Goal: Task Accomplishment & Management: Complete application form

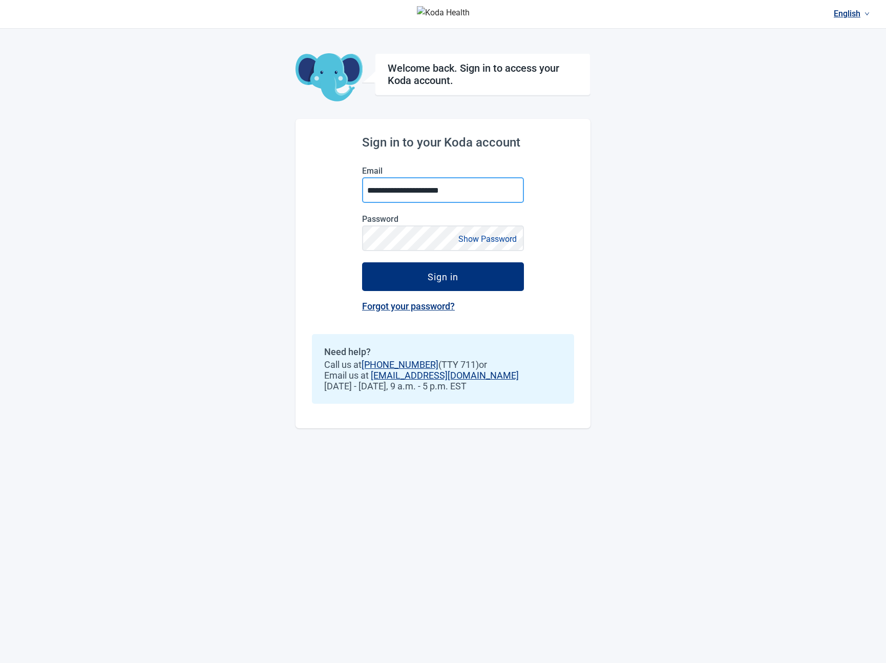
click at [445, 194] on input "**********" at bounding box center [443, 190] width 162 height 26
drag, startPoint x: 724, startPoint y: 331, endPoint x: 787, endPoint y: 370, distance: 74.0
click at [724, 331] on div "English Welcome back. Sign in to access your Koda account. Sign in to your Koda…" at bounding box center [443, 331] width 886 height 663
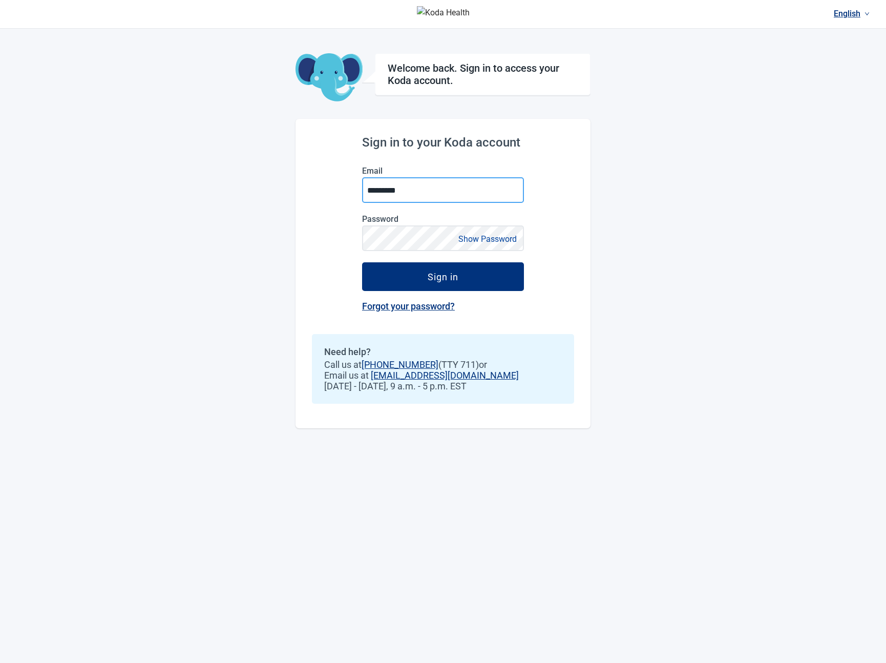
click at [444, 192] on input "*********" at bounding box center [443, 190] width 162 height 26
type input "**********"
click at [362, 262] on button "Sign in" at bounding box center [443, 276] width 162 height 29
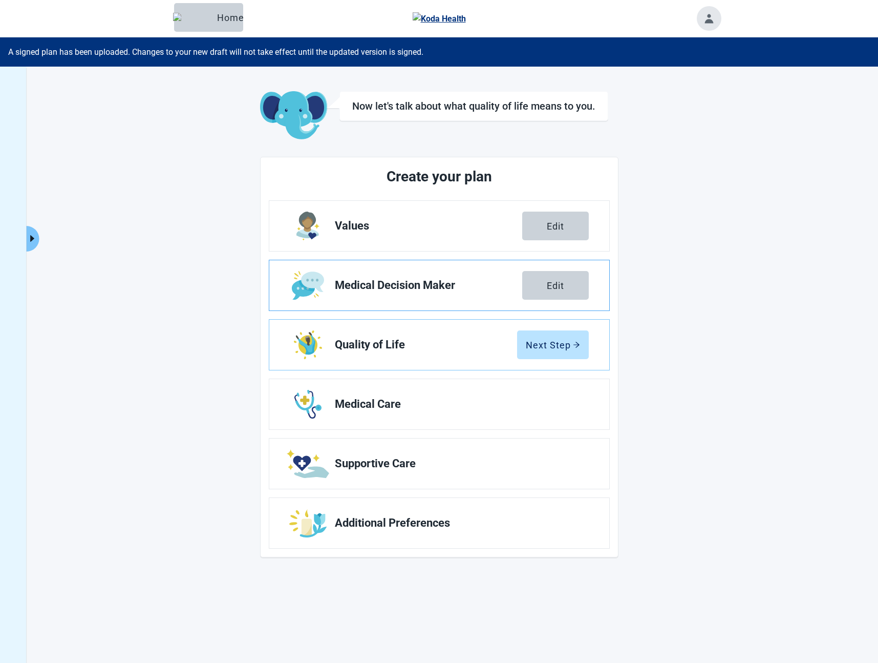
click at [356, 293] on link "Medical Decision Maker Edit" at bounding box center [439, 285] width 340 height 50
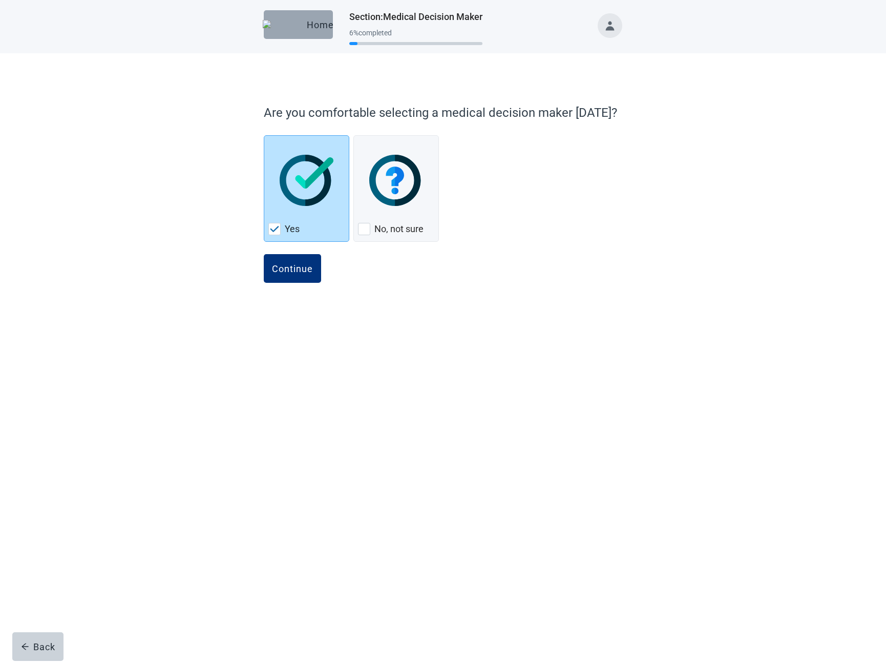
click at [298, 13] on button "Home" at bounding box center [298, 24] width 69 height 29
click at [293, 23] on div "Home" at bounding box center [298, 24] width 53 height 10
click at [293, 25] on div "Home" at bounding box center [298, 24] width 53 height 10
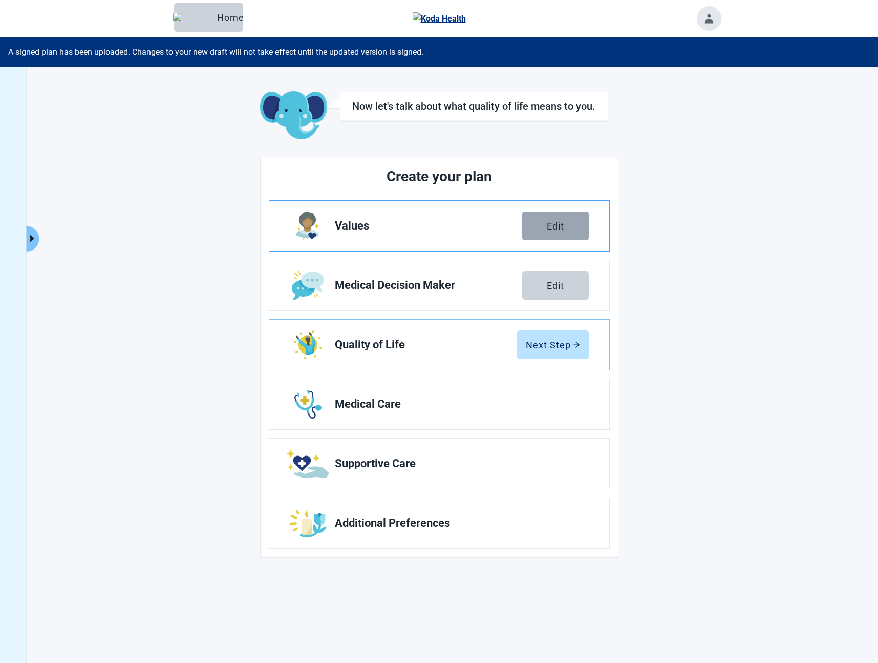
click at [549, 228] on div "Edit" at bounding box center [555, 226] width 17 height 10
click at [553, 223] on div "Edit" at bounding box center [555, 226] width 17 height 10
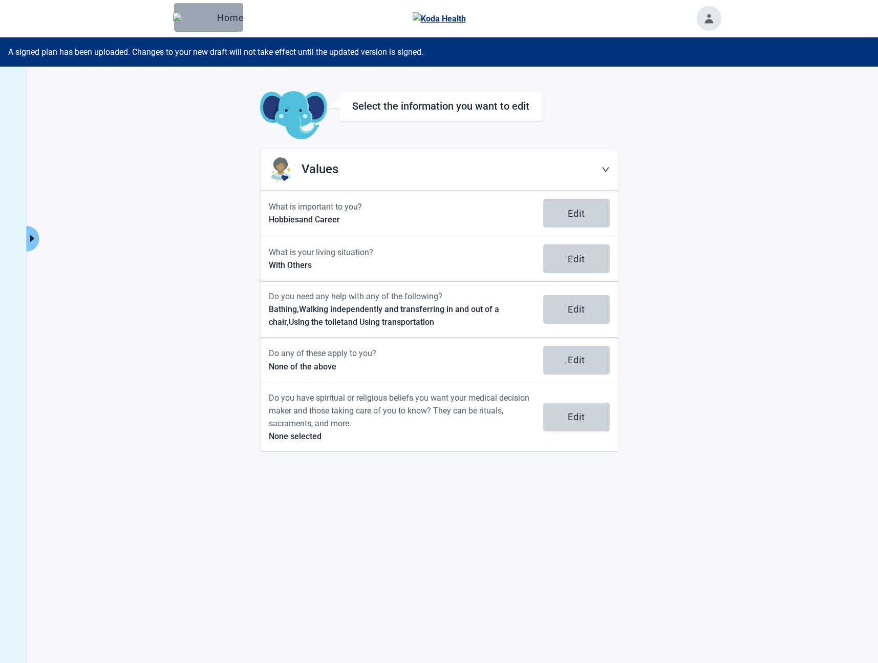
click at [201, 22] on div "Home" at bounding box center [208, 17] width 53 height 10
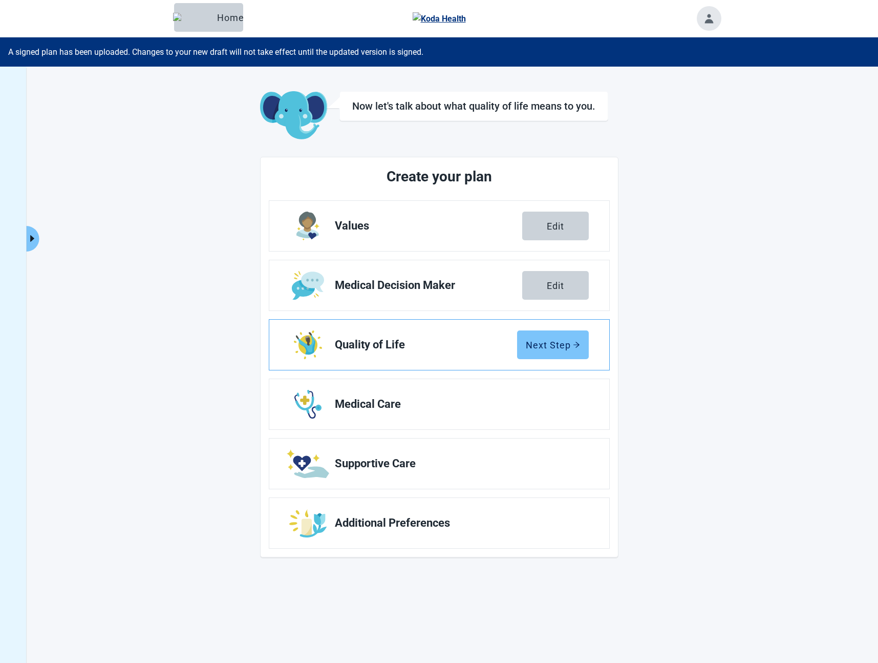
click at [556, 350] on button "Next Step" at bounding box center [553, 344] width 72 height 29
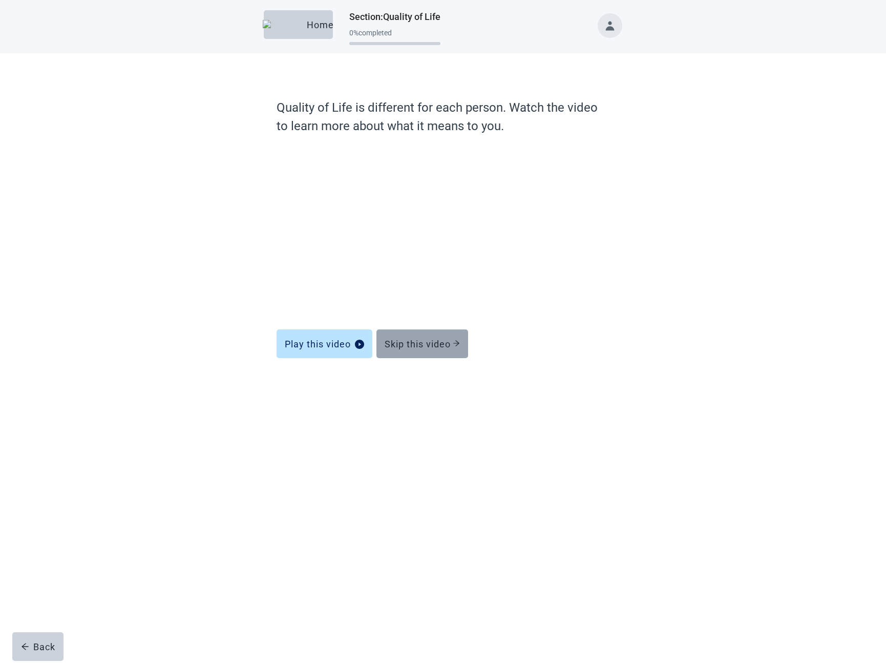
click at [438, 348] on div "Skip this video" at bounding box center [422, 344] width 75 height 10
click at [429, 346] on div "Skip this video" at bounding box center [422, 344] width 75 height 10
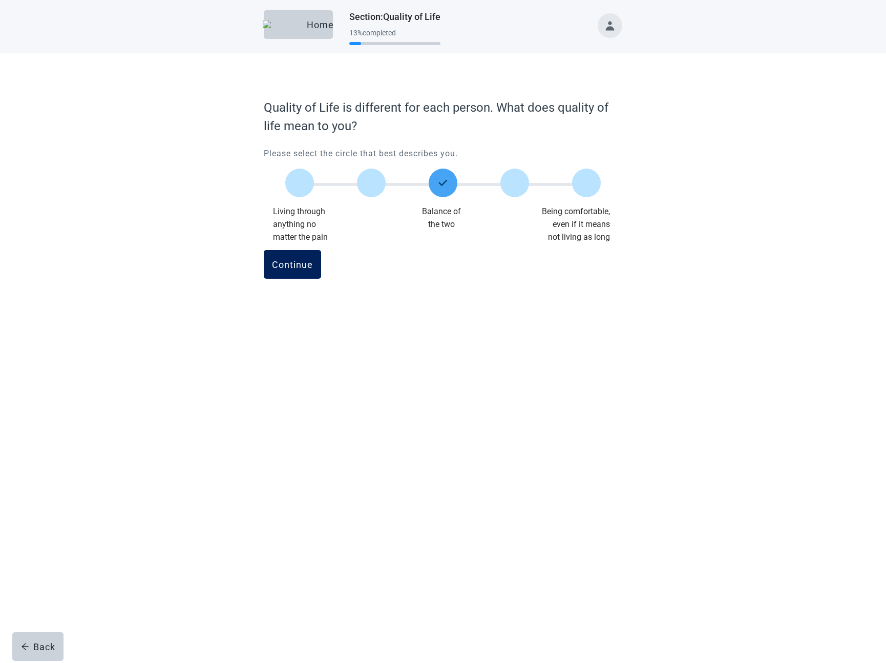
click at [297, 271] on button "Continue" at bounding box center [292, 264] width 57 height 29
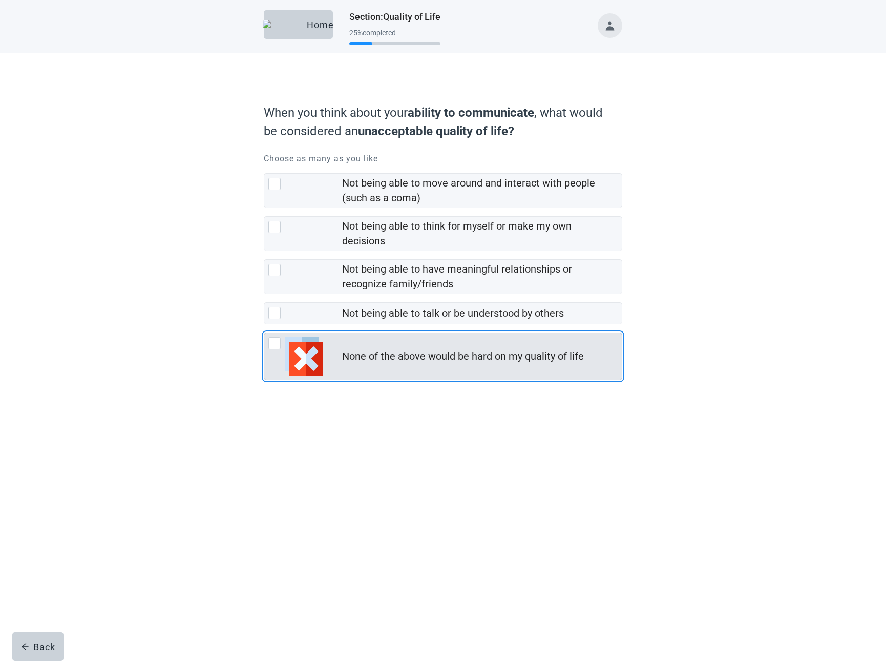
click at [407, 364] on div "None of the above would be hard on my quality of life" at bounding box center [463, 356] width 242 height 15
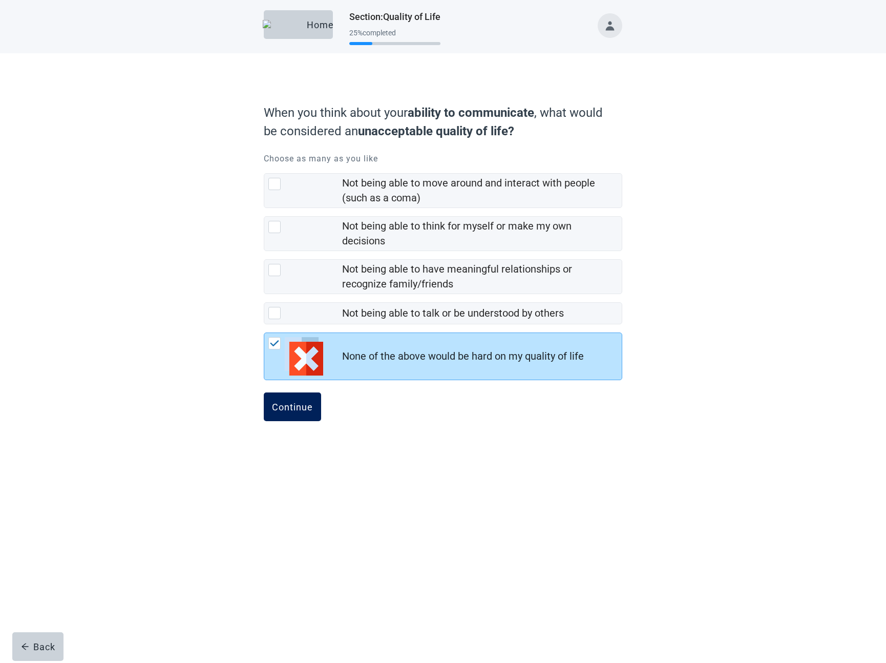
click at [297, 412] on div "Continue" at bounding box center [292, 407] width 41 height 10
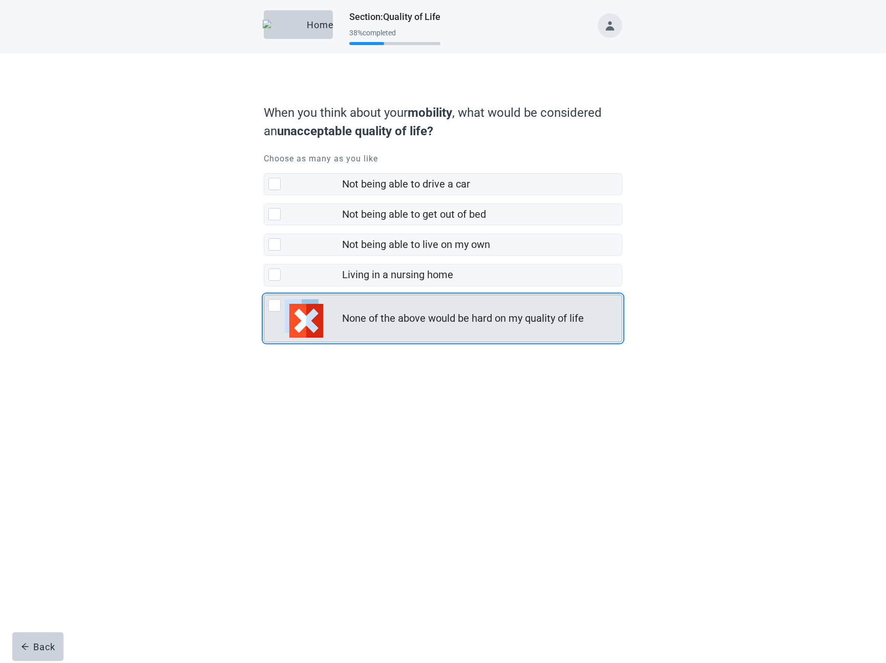
click at [348, 326] on div "None of the above would be hard on my quality of life" at bounding box center [463, 318] width 242 height 15
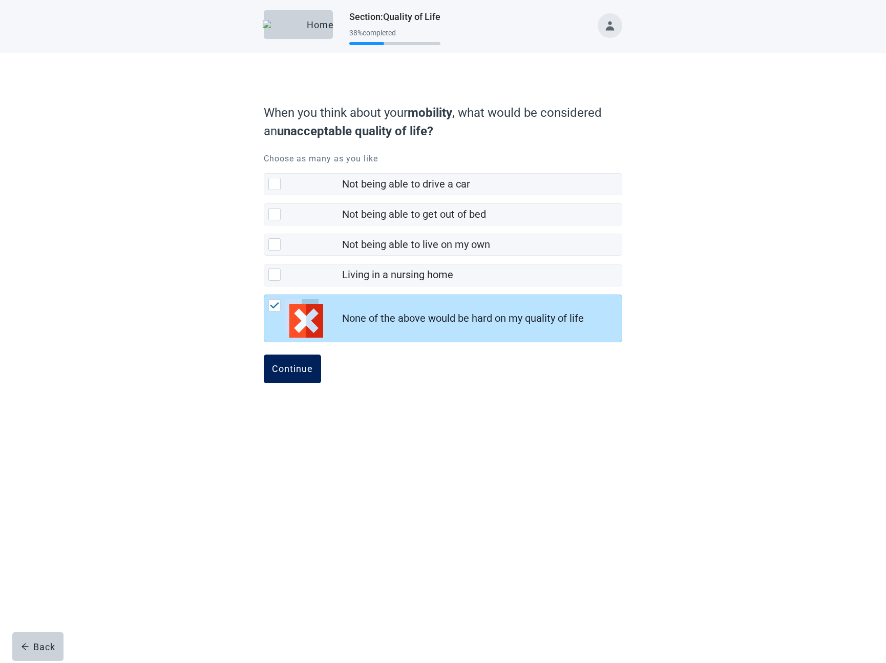
click at [302, 374] on div "Continue" at bounding box center [292, 369] width 41 height 10
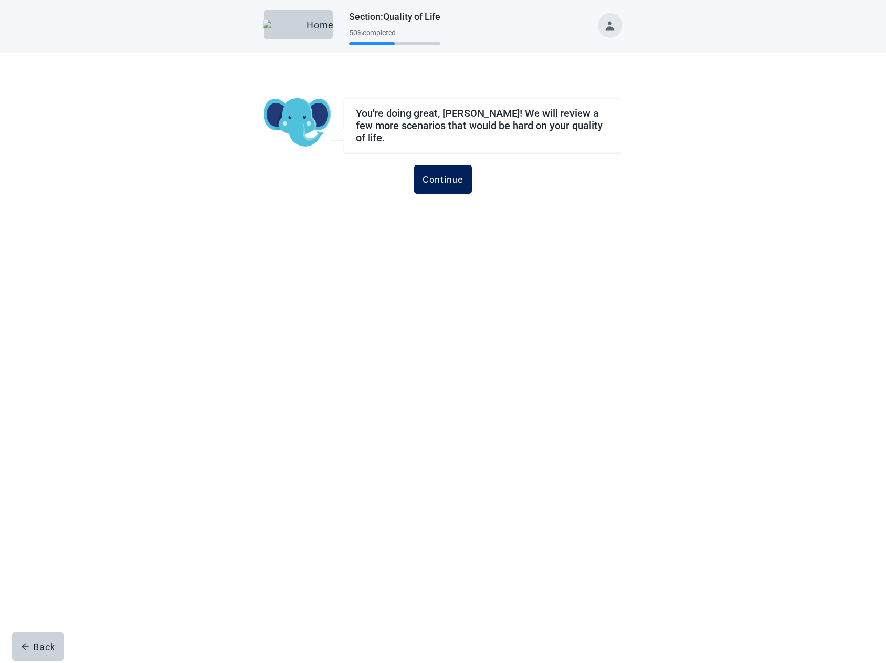
click at [441, 174] on div "Continue" at bounding box center [443, 179] width 41 height 10
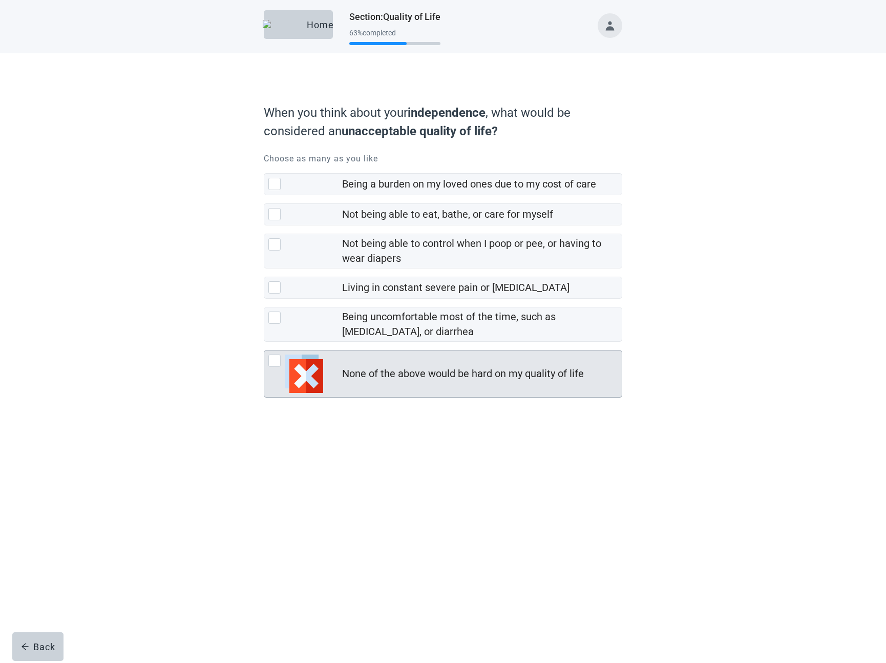
click at [315, 393] on img "None of the above would be hard on my quality of life, checkbox, not checked" at bounding box center [304, 373] width 38 height 38
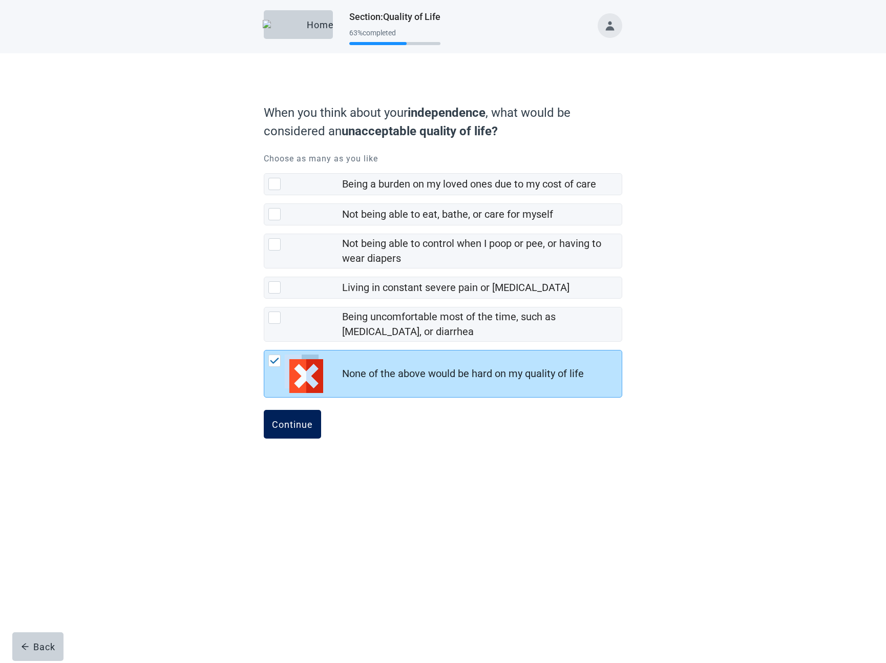
click at [291, 429] on div "Continue" at bounding box center [292, 424] width 41 height 10
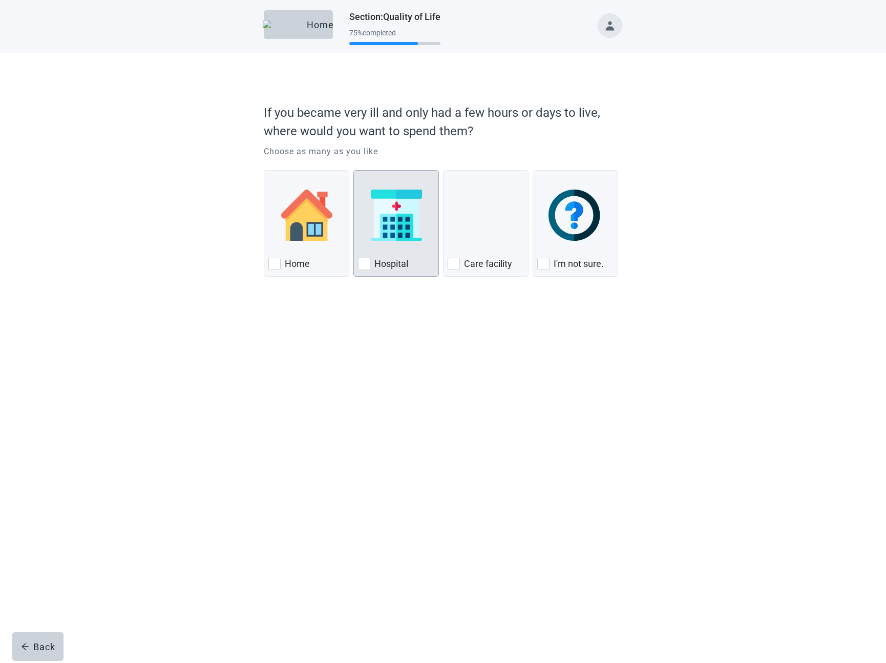
click at [415, 240] on img "Hospital, checkbox, not checked" at bounding box center [396, 214] width 51 height 51
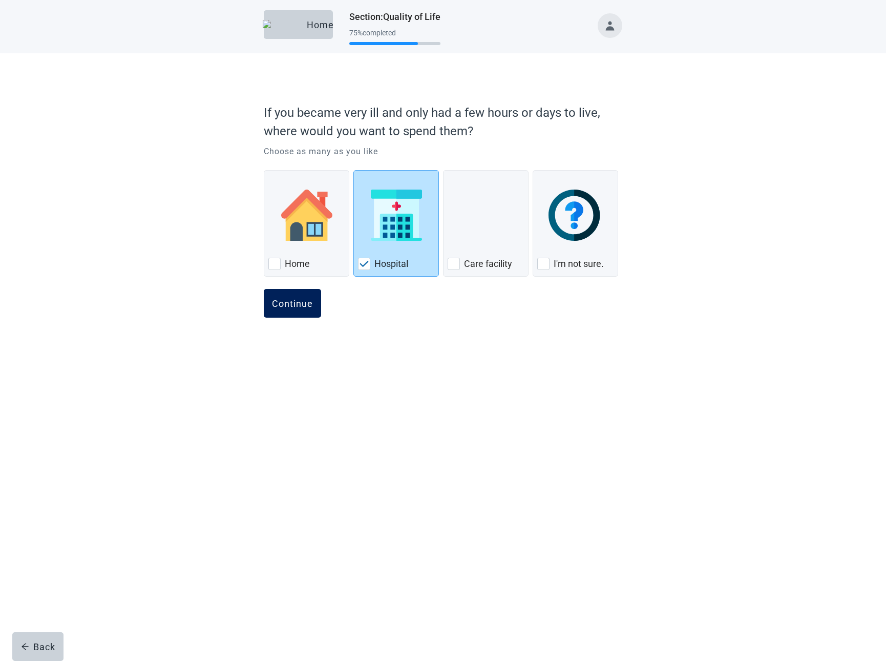
click at [315, 300] on button "Continue" at bounding box center [292, 303] width 57 height 29
